Goal: Check status: Check status

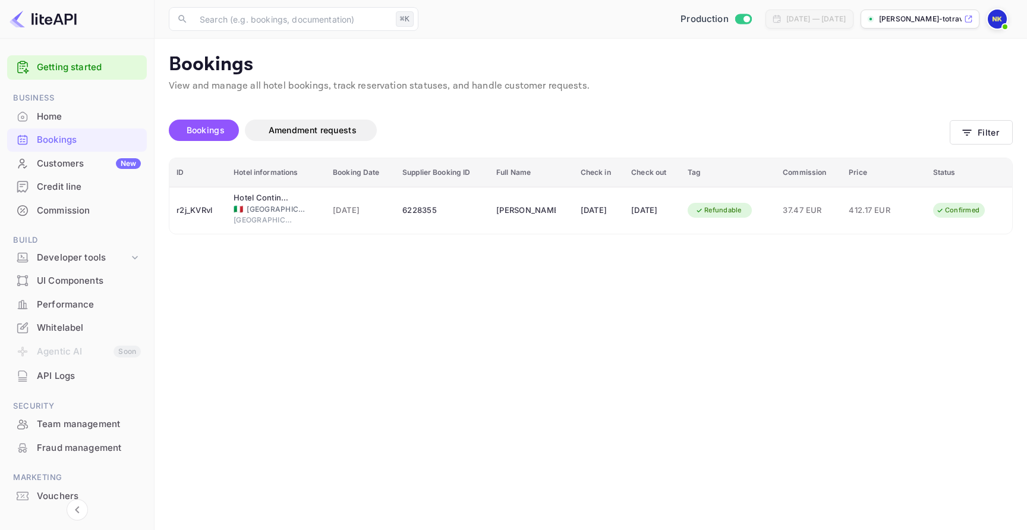
click at [608, 213] on div "[DATE]" at bounding box center [599, 210] width 37 height 19
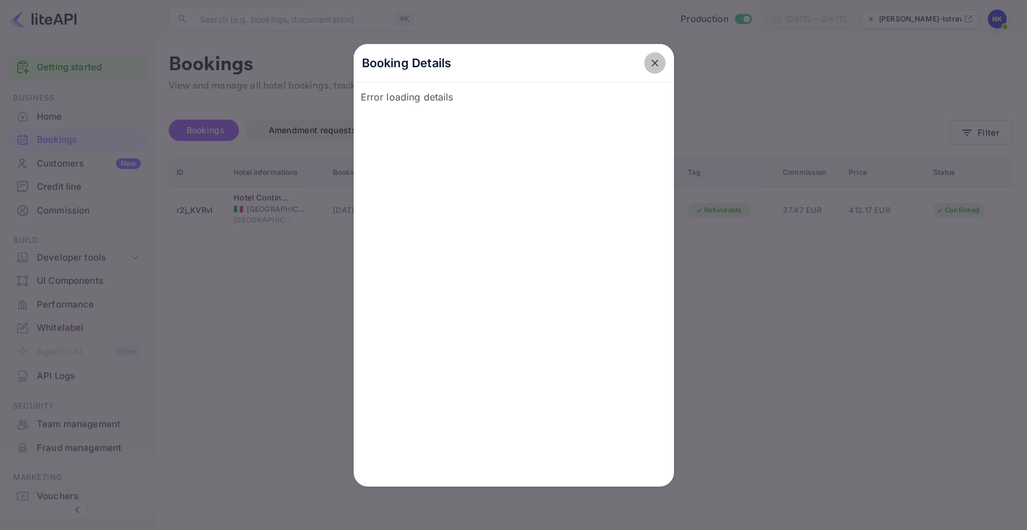
click at [653, 67] on icon "close" at bounding box center [655, 63] width 12 height 12
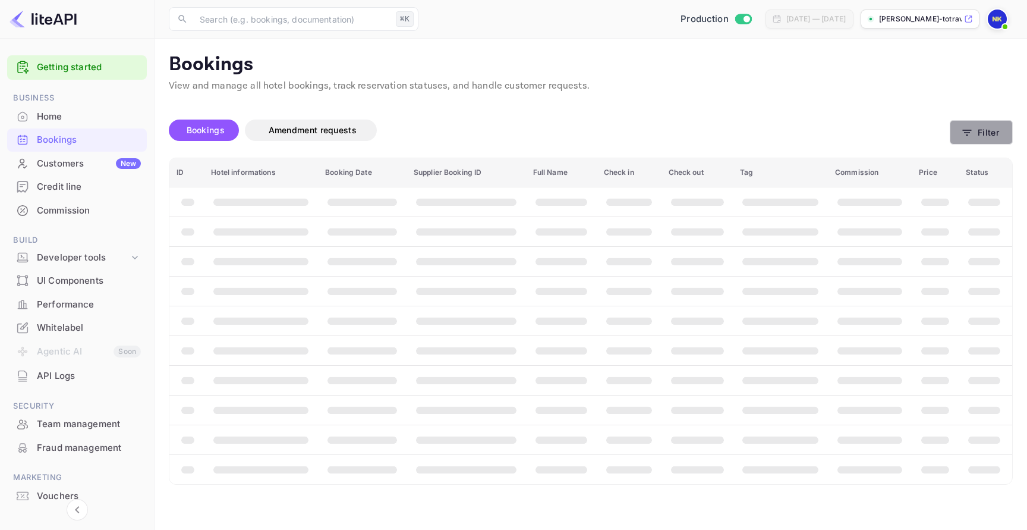
click at [956, 122] on button "Filter" at bounding box center [981, 132] width 63 height 24
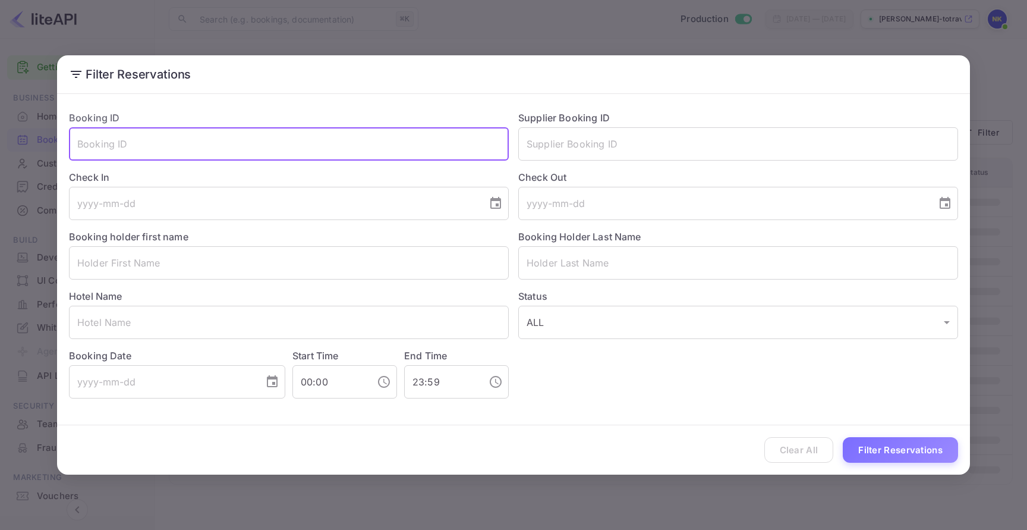
click at [396, 127] on input "text" at bounding box center [289, 143] width 440 height 33
paste input "r2j_KVRvl"
type input "r2j_KVRvl"
click at [914, 451] on button "Filter Reservations" at bounding box center [900, 450] width 115 height 26
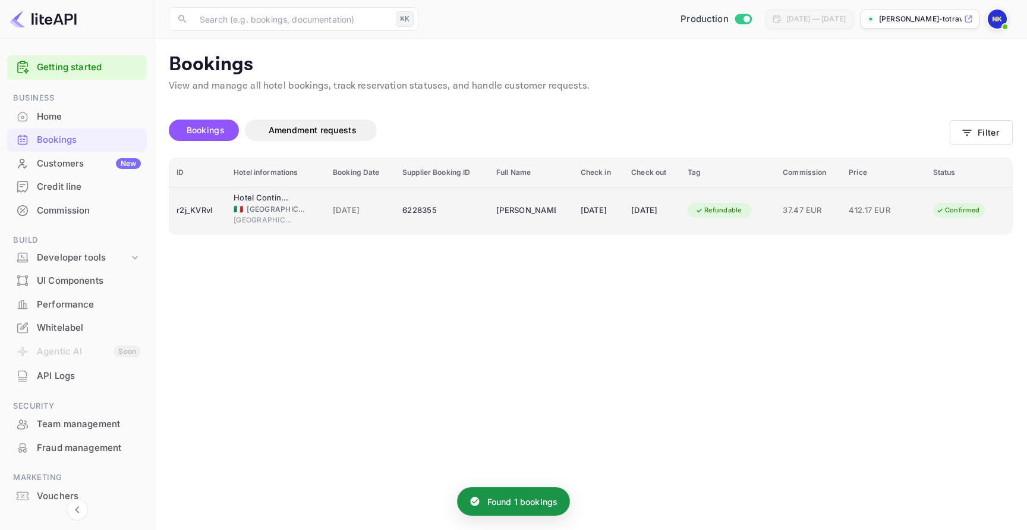
click at [547, 215] on td "[PERSON_NAME]" at bounding box center [531, 210] width 84 height 47
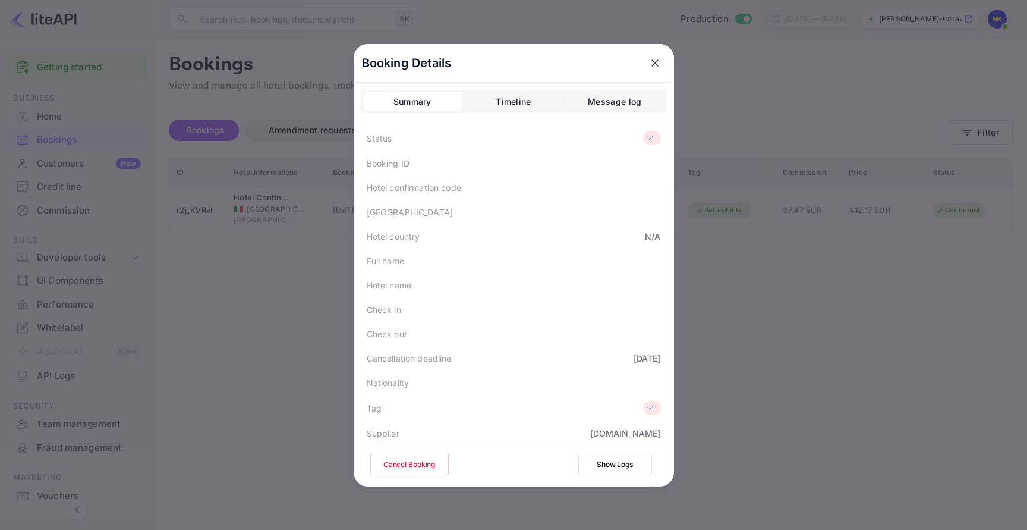
click at [779, 194] on div at bounding box center [513, 265] width 1027 height 530
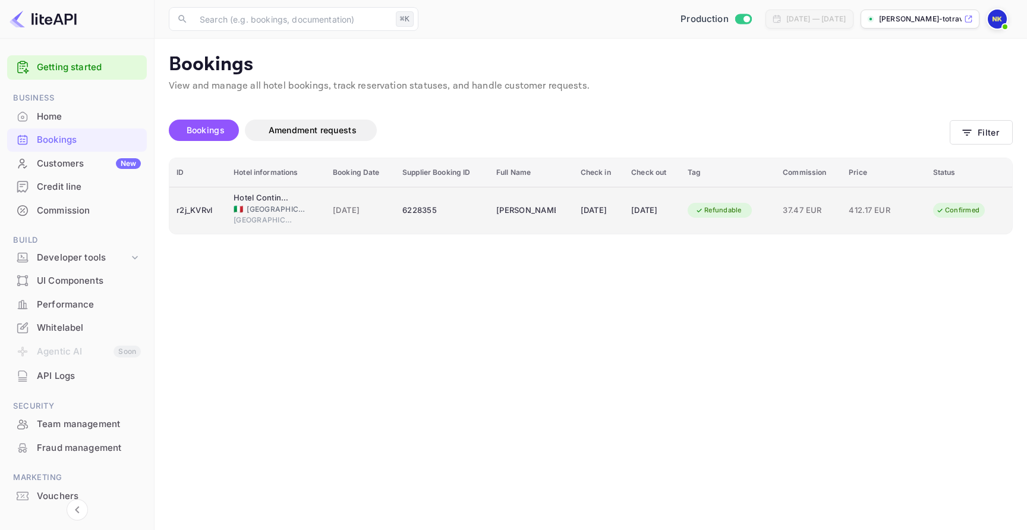
click at [662, 204] on div "[DATE]" at bounding box center [652, 210] width 42 height 19
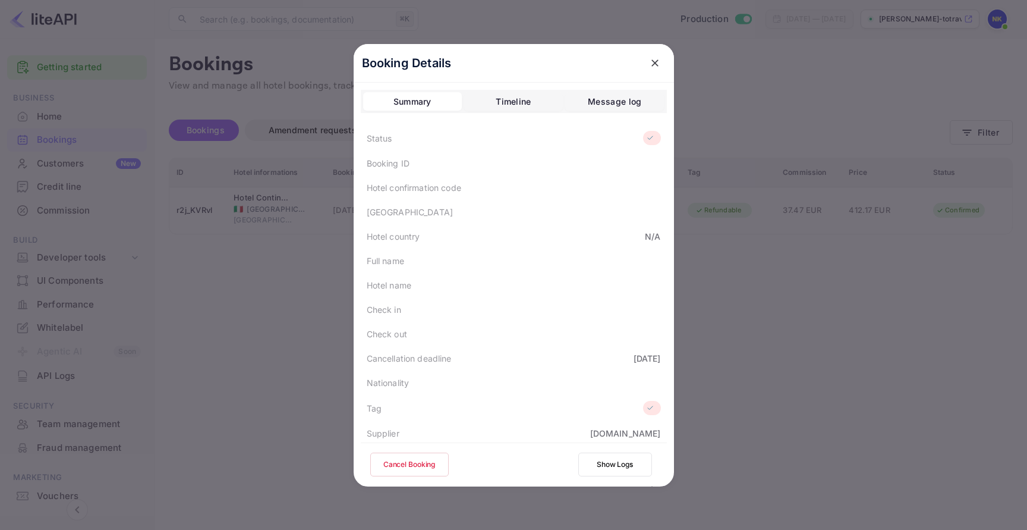
click at [708, 143] on div at bounding box center [513, 265] width 1027 height 530
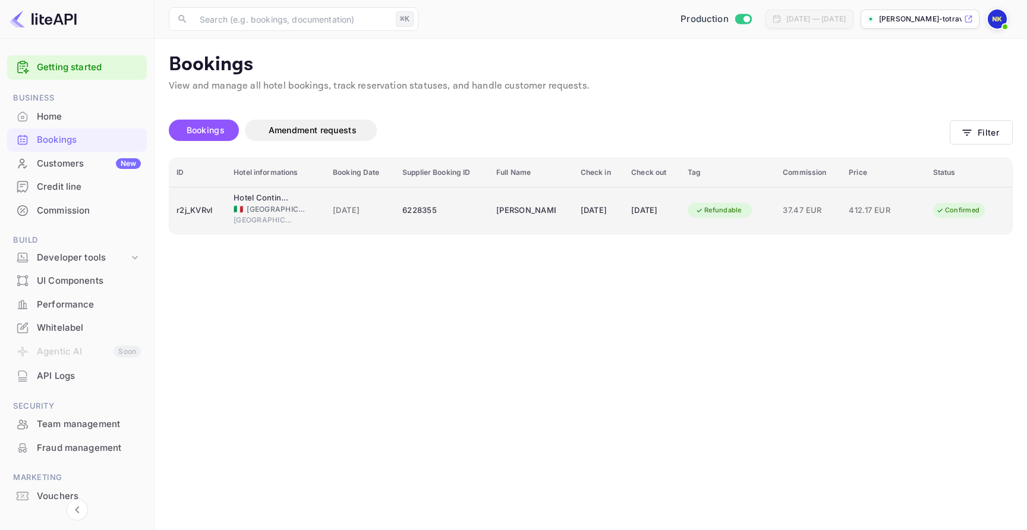
click at [581, 204] on div "[DATE]" at bounding box center [599, 210] width 37 height 19
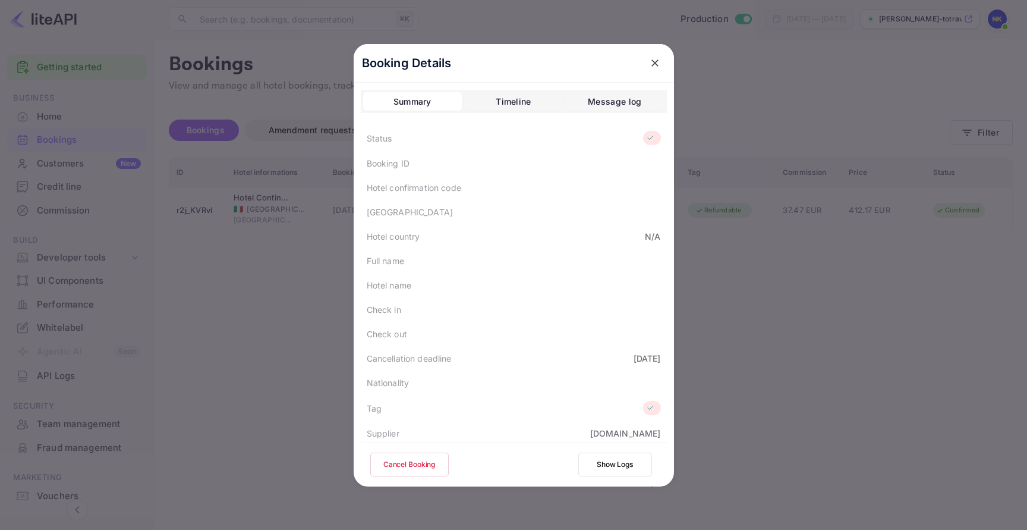
click at [652, 60] on icon "close" at bounding box center [655, 62] width 7 height 7
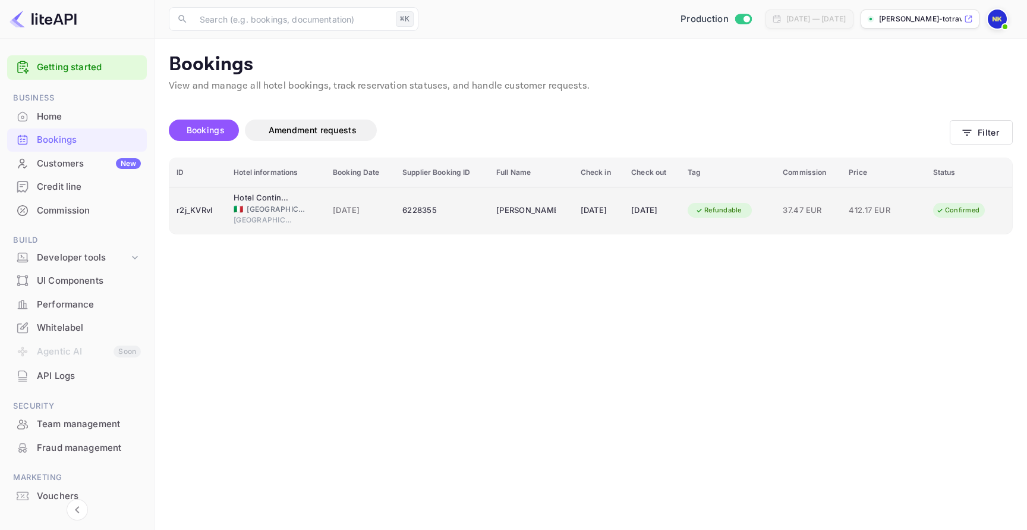
click at [581, 216] on div "[DATE]" at bounding box center [599, 210] width 37 height 19
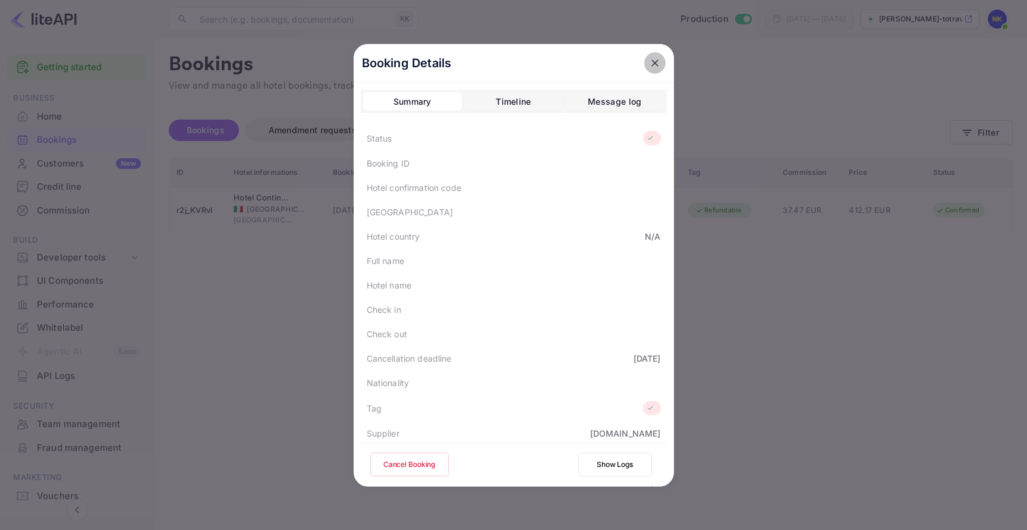
click at [653, 62] on icon "close" at bounding box center [655, 63] width 12 height 12
